Goal: Transaction & Acquisition: Purchase product/service

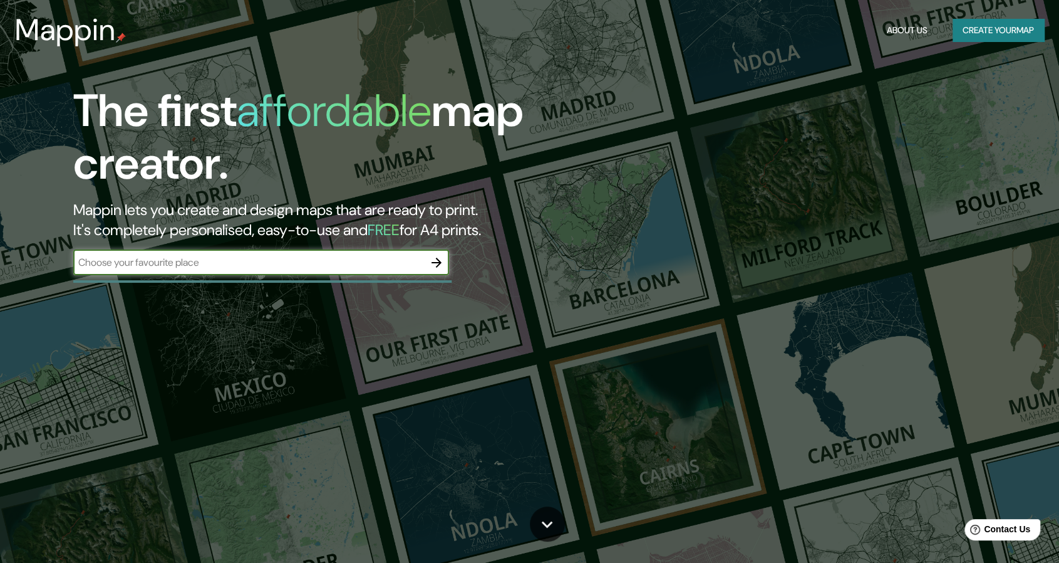
scroll to position [482, 0]
click at [259, 264] on input "text" at bounding box center [248, 262] width 351 height 14
type input "surco lima [GEOGRAPHIC_DATA]"
click at [428, 259] on button "button" at bounding box center [436, 262] width 25 height 25
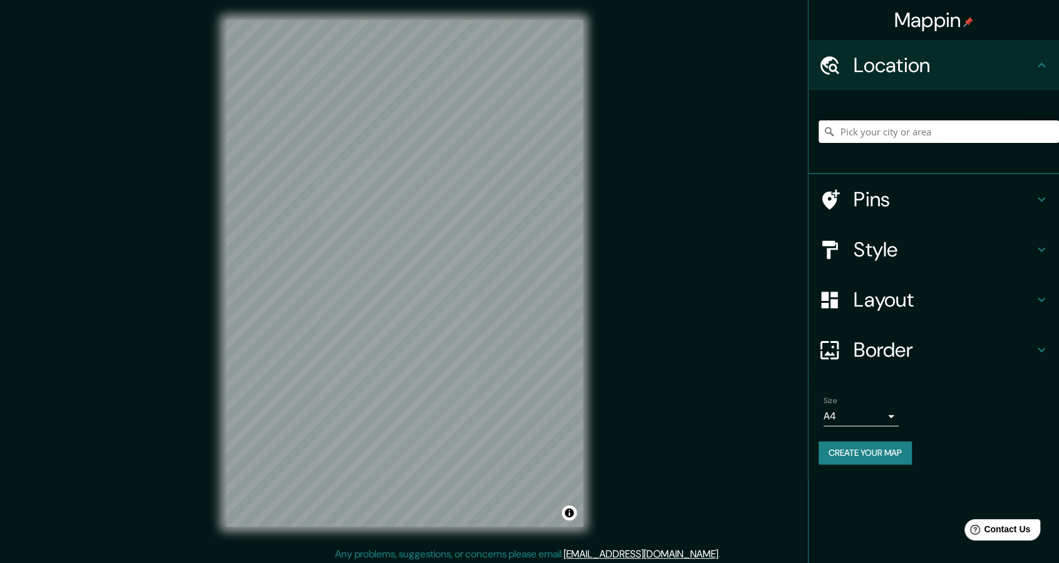
click at [886, 136] on input "Pick your city or area" at bounding box center [939, 131] width 241 height 23
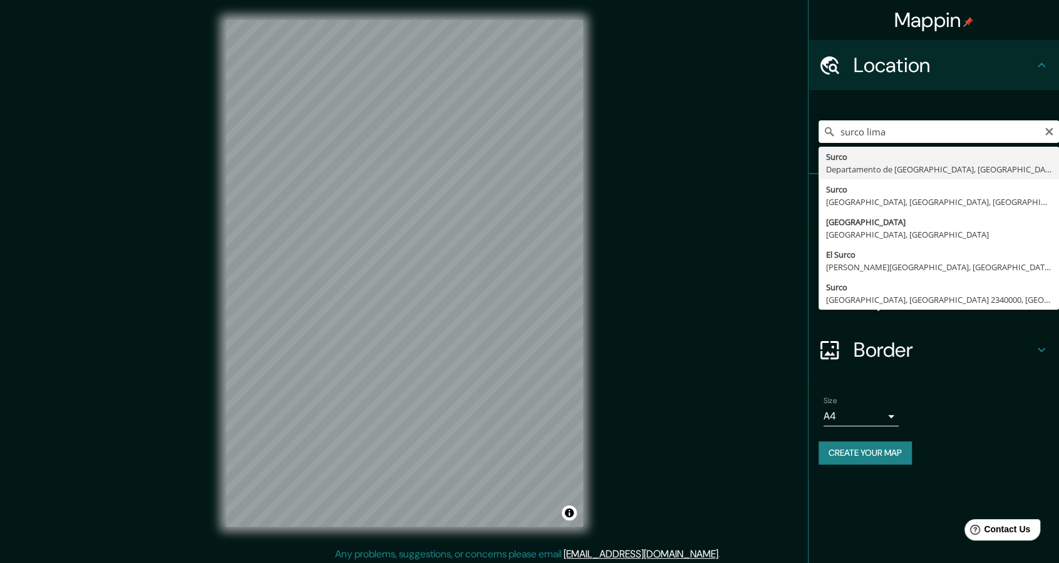
type input "Surco, [GEOGRAPHIC_DATA], [GEOGRAPHIC_DATA]"
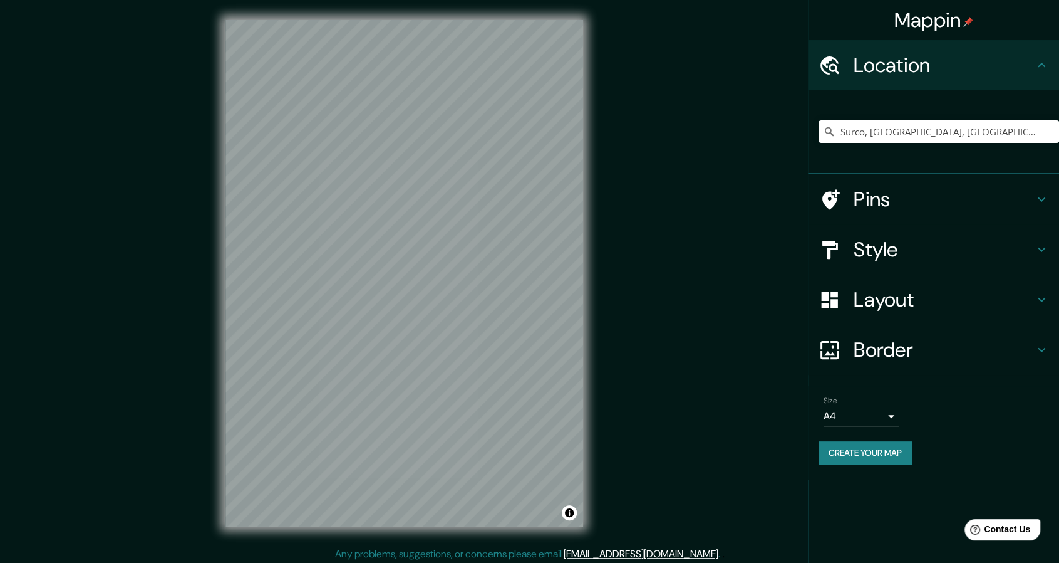
click at [620, 214] on div "Mappin Location [GEOGRAPHIC_DATA], [GEOGRAPHIC_DATA], [GEOGRAPHIC_DATA] Pins St…" at bounding box center [529, 283] width 1059 height 566
click at [945, 203] on h4 "Pins" at bounding box center [944, 199] width 180 height 25
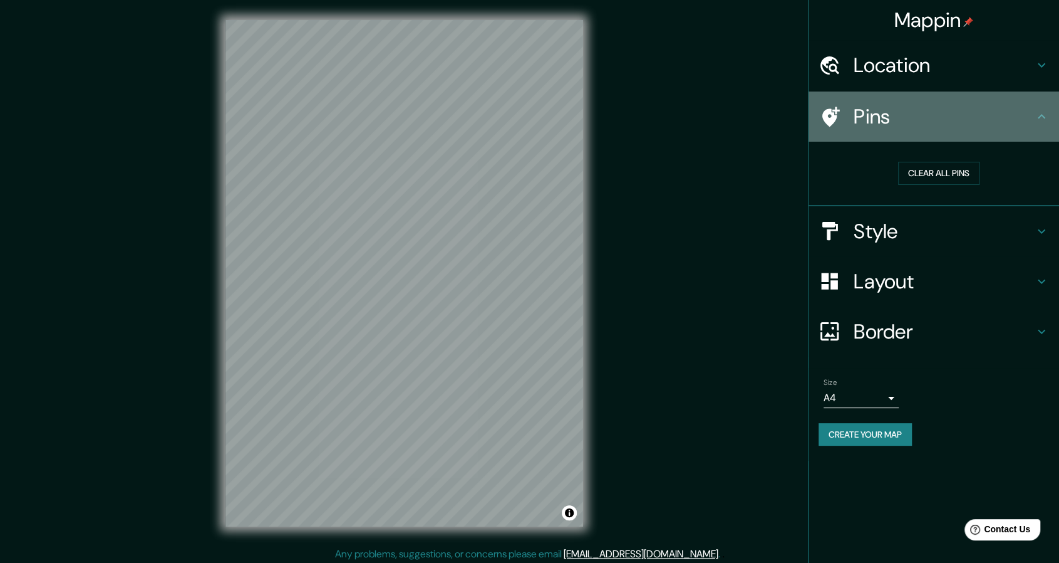
click at [1011, 137] on div "Pins" at bounding box center [934, 116] width 251 height 50
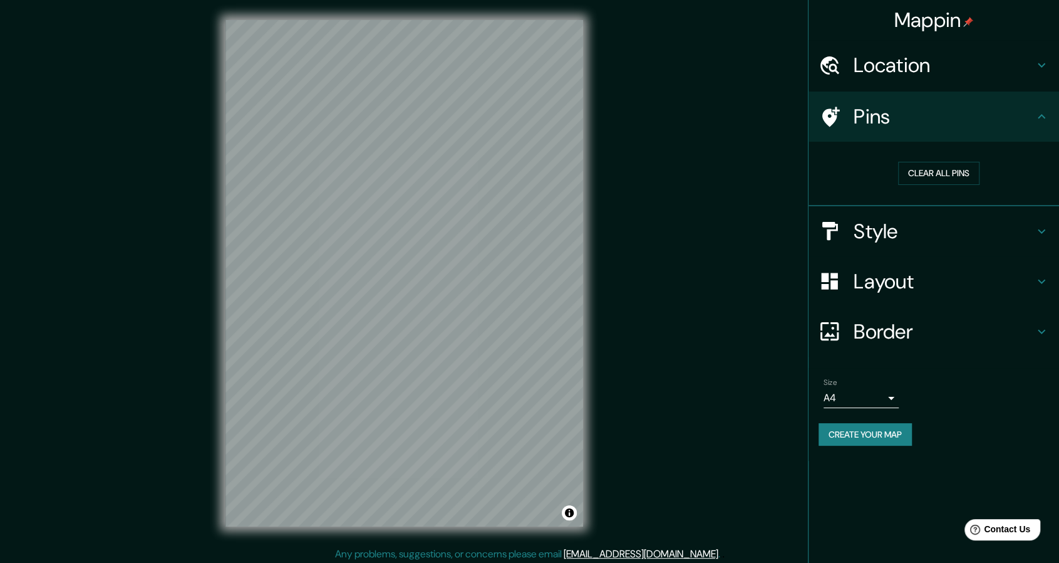
click at [1042, 60] on icon at bounding box center [1041, 65] width 15 height 15
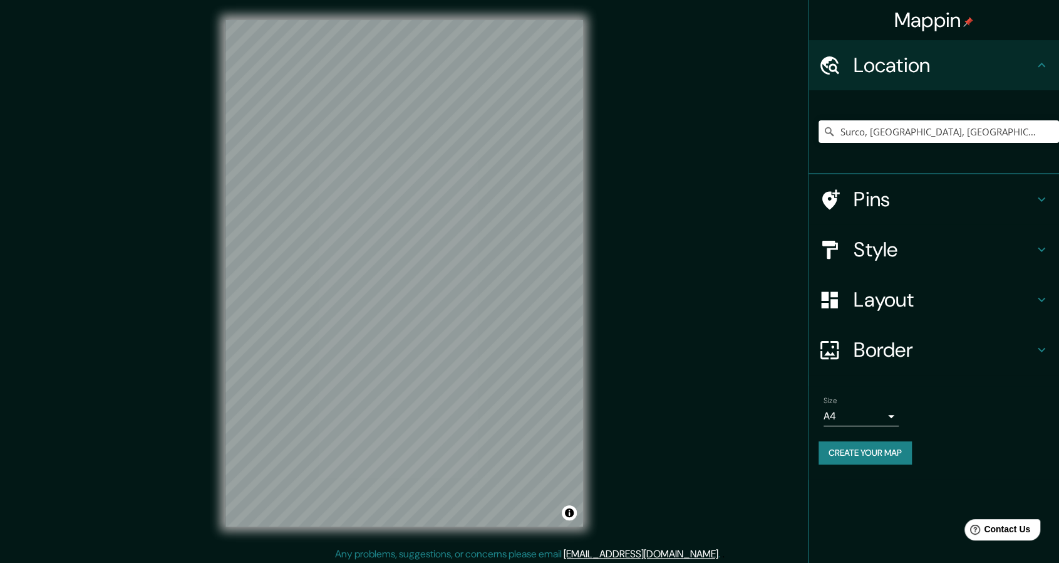
click at [1044, 70] on icon at bounding box center [1041, 65] width 15 height 15
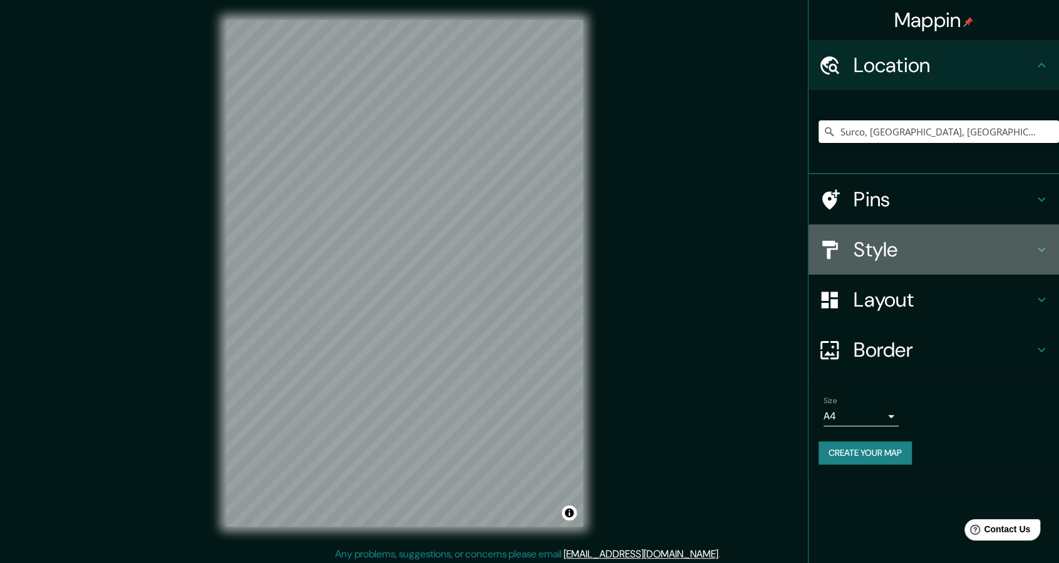
click at [1009, 248] on h4 "Style" at bounding box center [944, 249] width 180 height 25
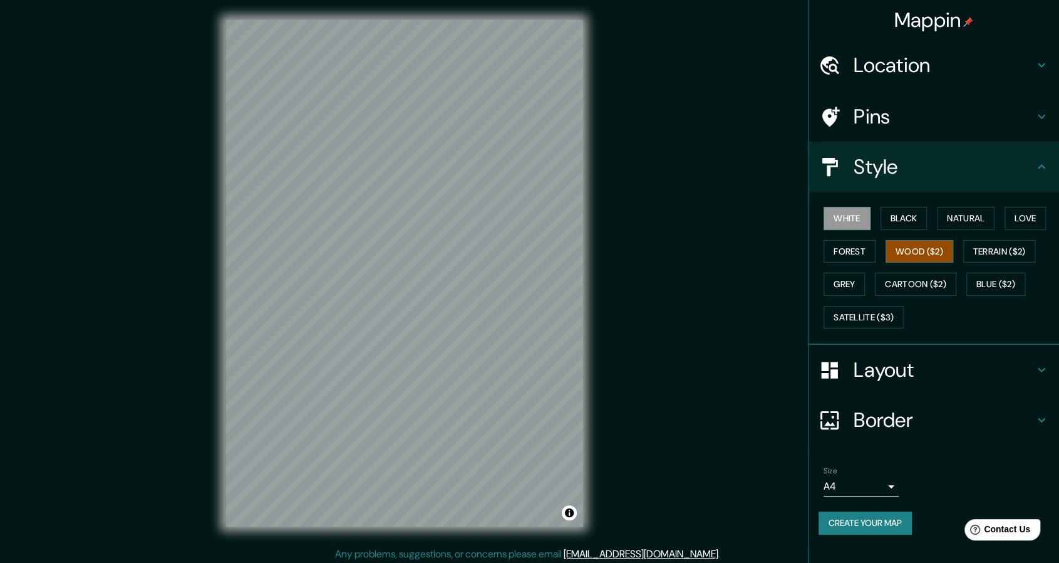
click at [915, 252] on button "Wood ($2)" at bounding box center [920, 251] width 68 height 23
click at [848, 244] on button "Forest" at bounding box center [850, 251] width 52 height 23
click at [886, 219] on button "Black" at bounding box center [904, 218] width 47 height 23
click at [968, 220] on button "Natural" at bounding box center [966, 218] width 58 height 23
click at [1012, 219] on button "Love" at bounding box center [1025, 218] width 41 height 23
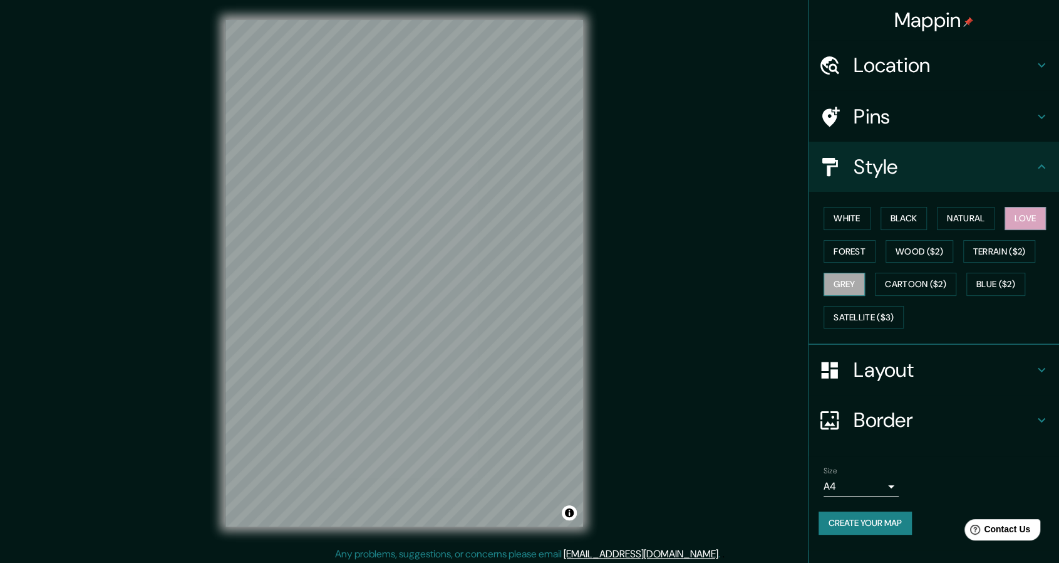
click at [838, 278] on button "Grey" at bounding box center [844, 284] width 41 height 23
click at [943, 361] on h4 "Layout" at bounding box center [944, 369] width 180 height 25
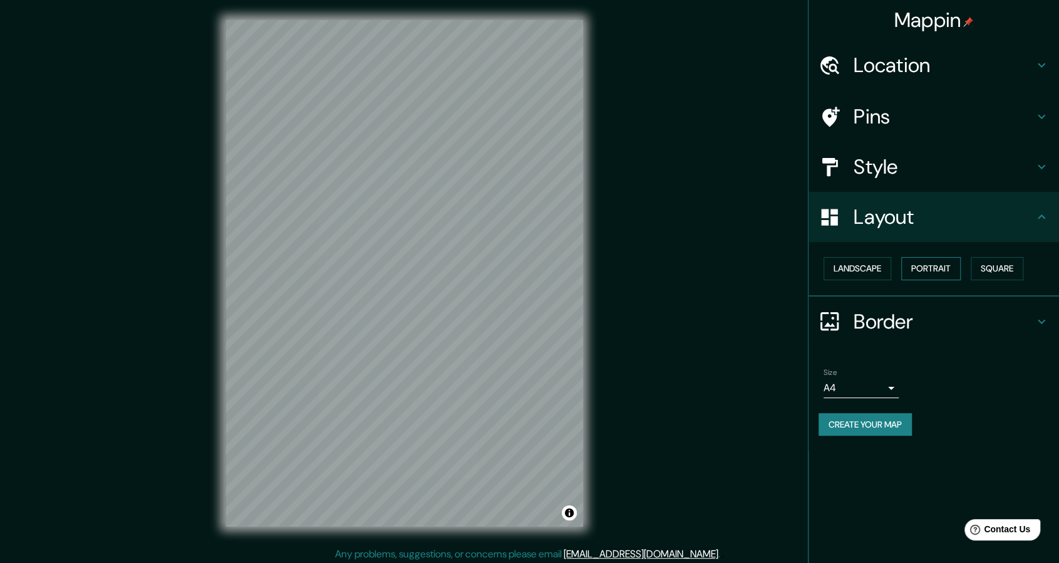
click at [949, 265] on button "Portrait" at bounding box center [932, 268] width 60 height 23
